Goal: Information Seeking & Learning: Learn about a topic

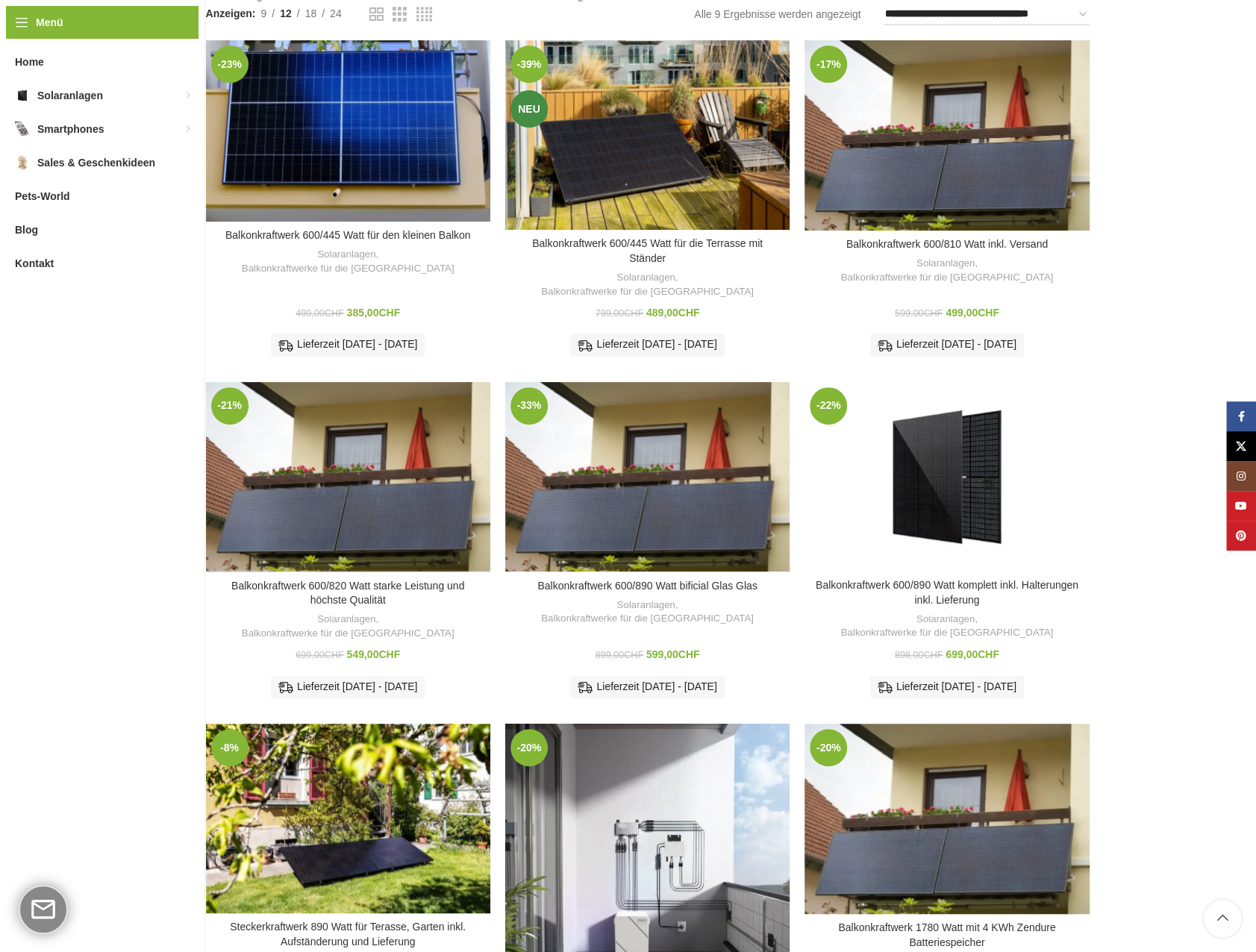
scroll to position [224, 0]
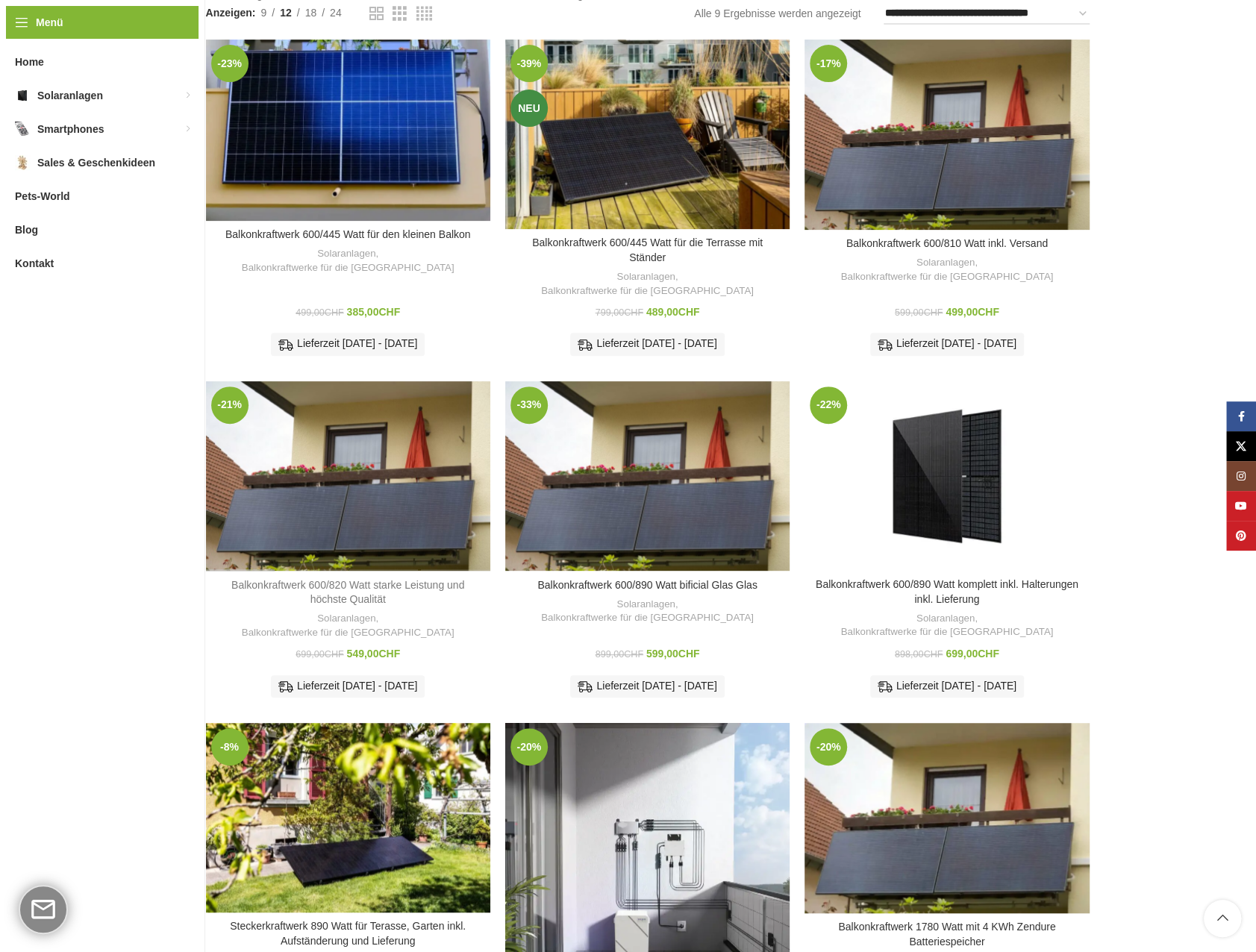
click at [361, 579] on link "Balkonkraftwerk 600/820 Watt starke Leistung und höchste Qualität" at bounding box center [347, 592] width 233 height 27
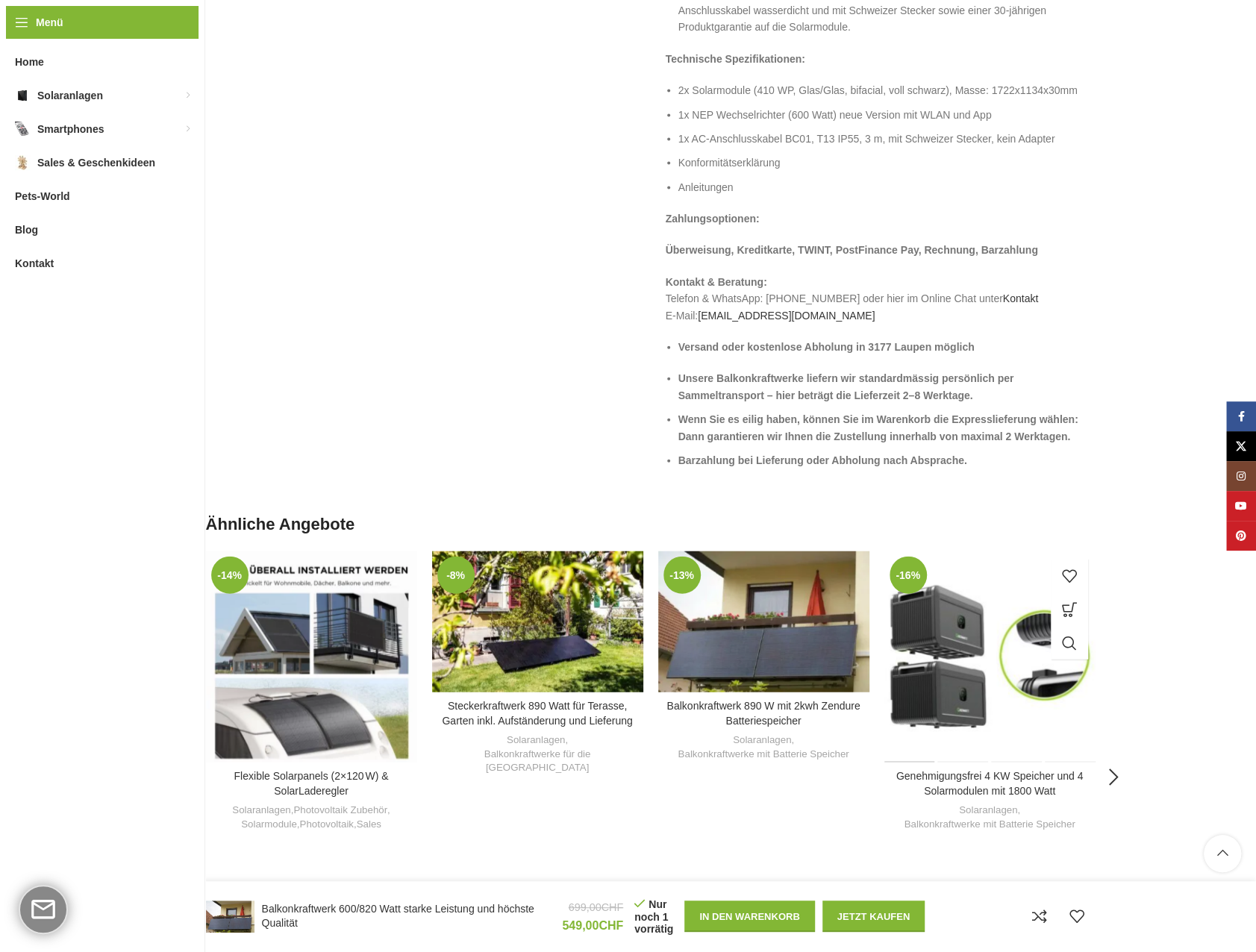
scroll to position [2090, 0]
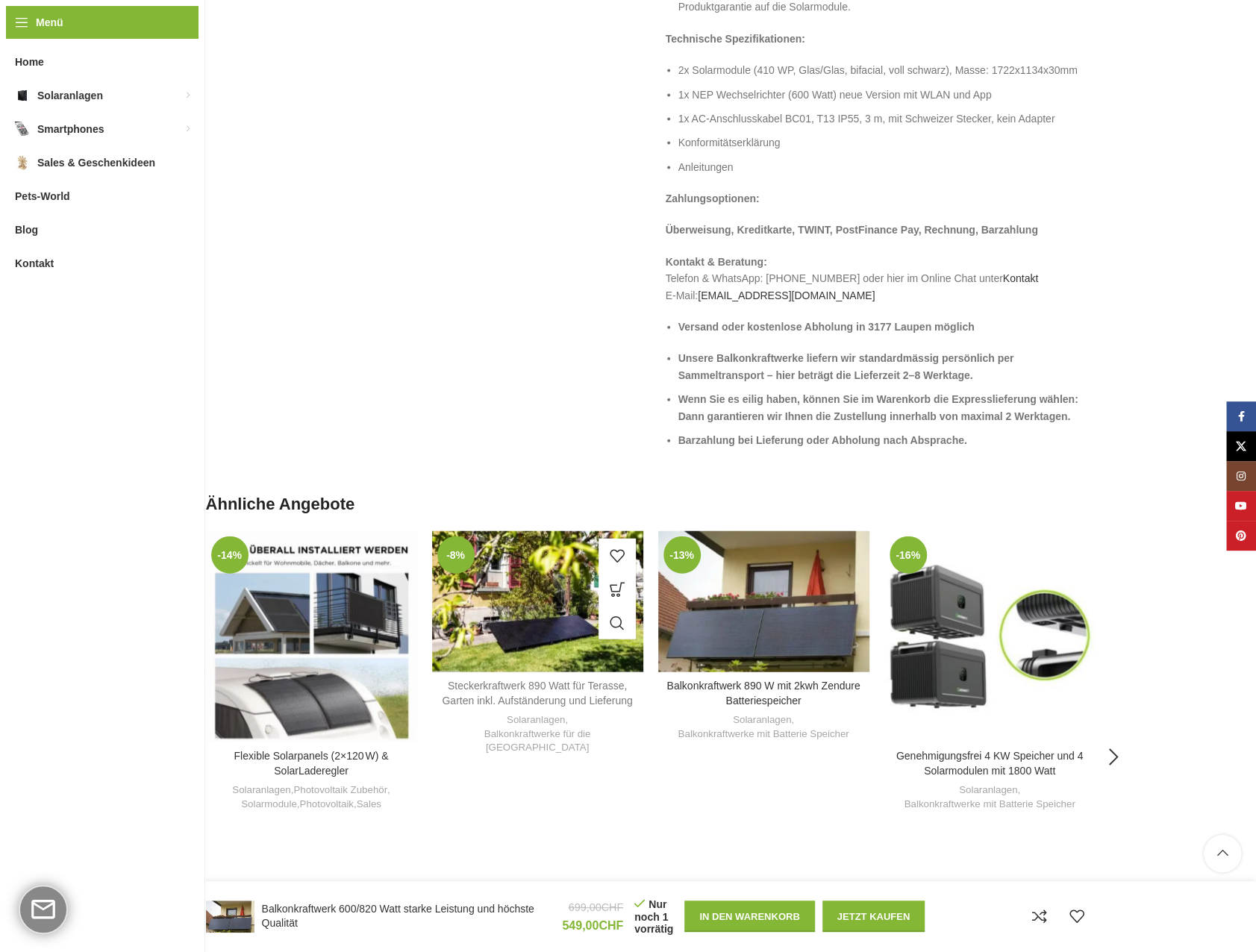
click at [530, 696] on link "Steckerkraftwerk 890 Watt für Terasse, Garten inkl. Aufständerung und Lieferung" at bounding box center [537, 693] width 191 height 27
